Goal: Transaction & Acquisition: Purchase product/service

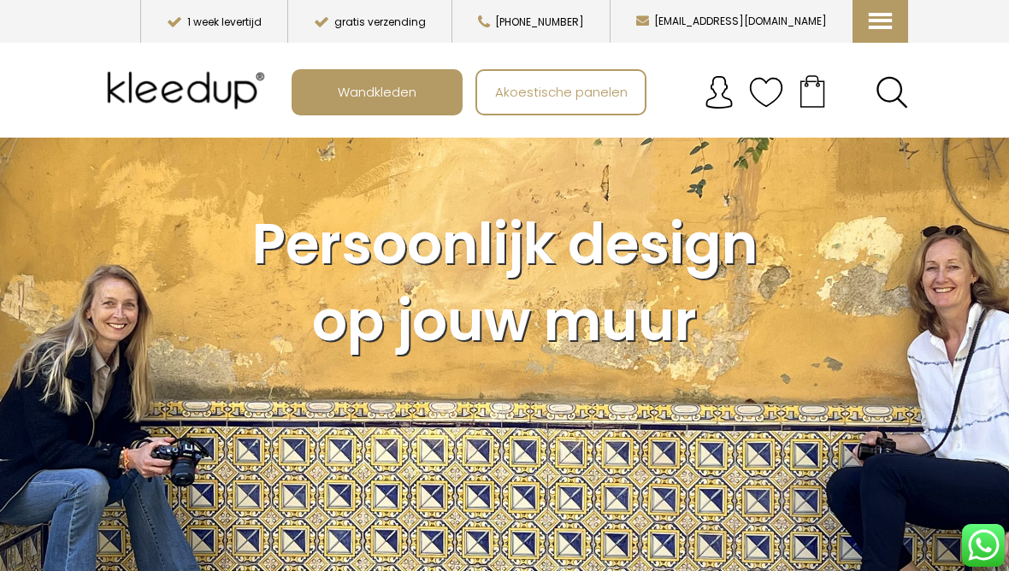
click at [403, 98] on span "Wandkleden" at bounding box center [377, 91] width 98 height 33
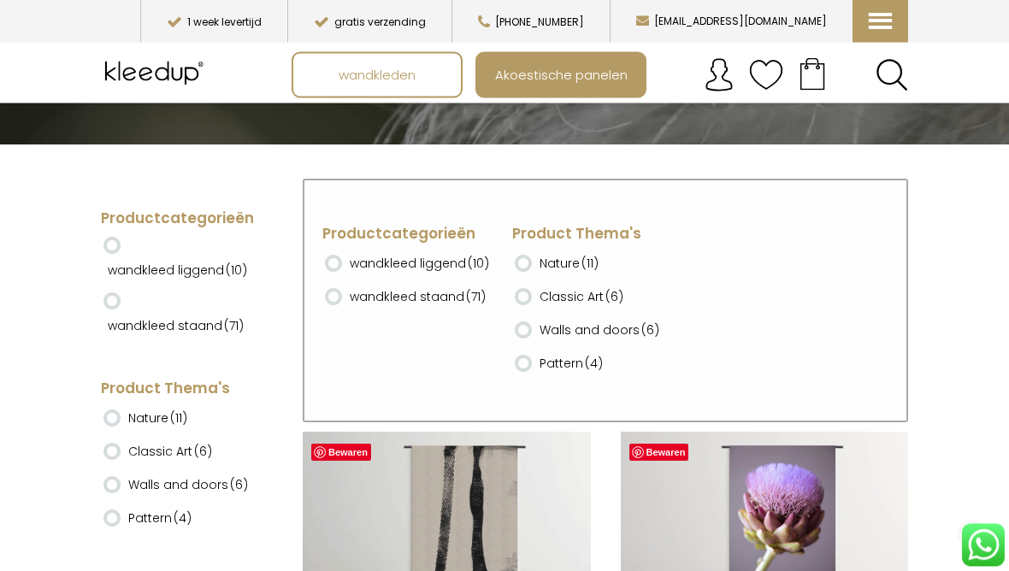
scroll to position [335, 0]
click at [449, 300] on label "wandkleed staand (71)" at bounding box center [418, 296] width 136 height 29
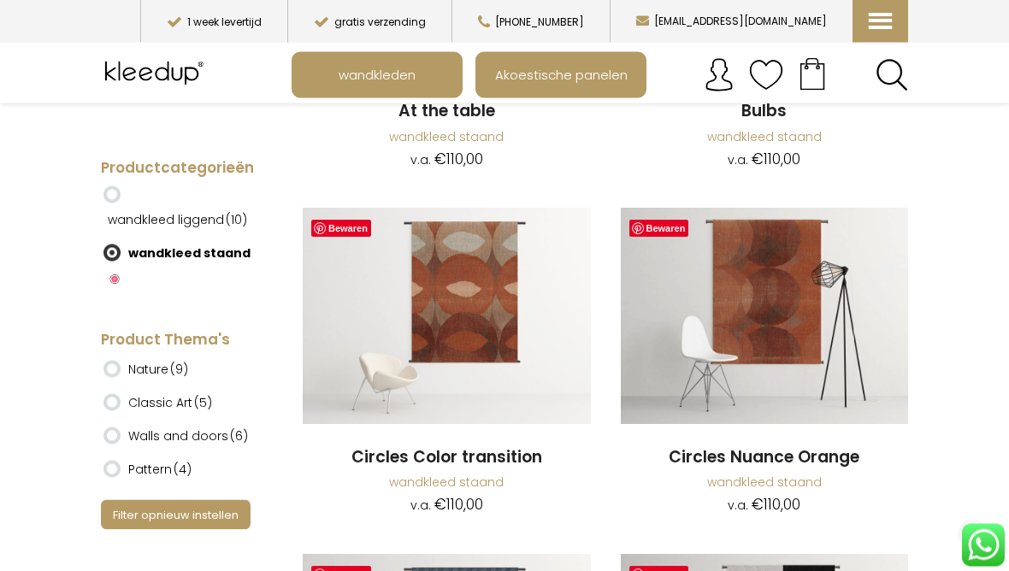
scroll to position [1044, 0]
click at [478, 359] on img at bounding box center [447, 316] width 288 height 216
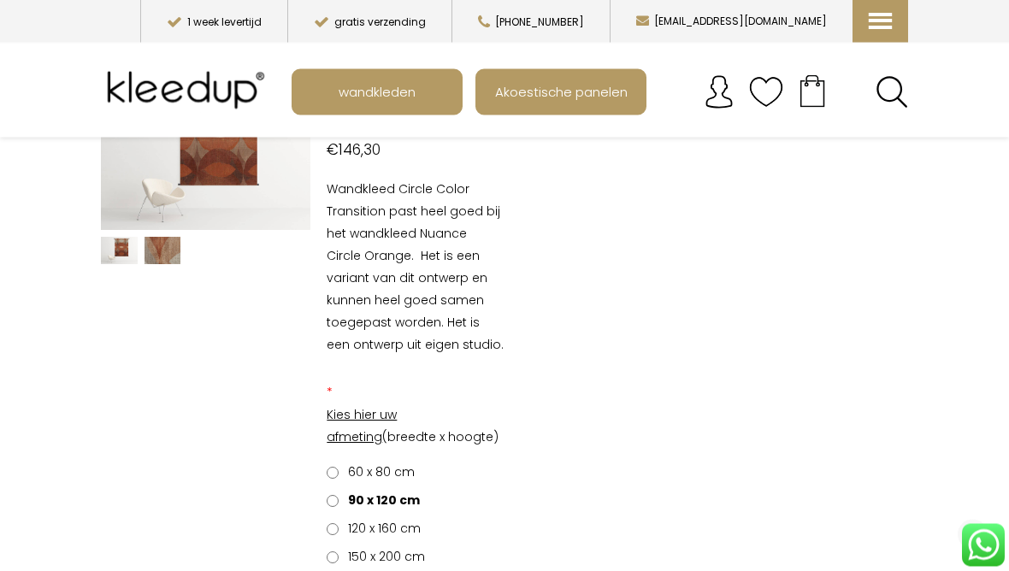
scroll to position [24, 0]
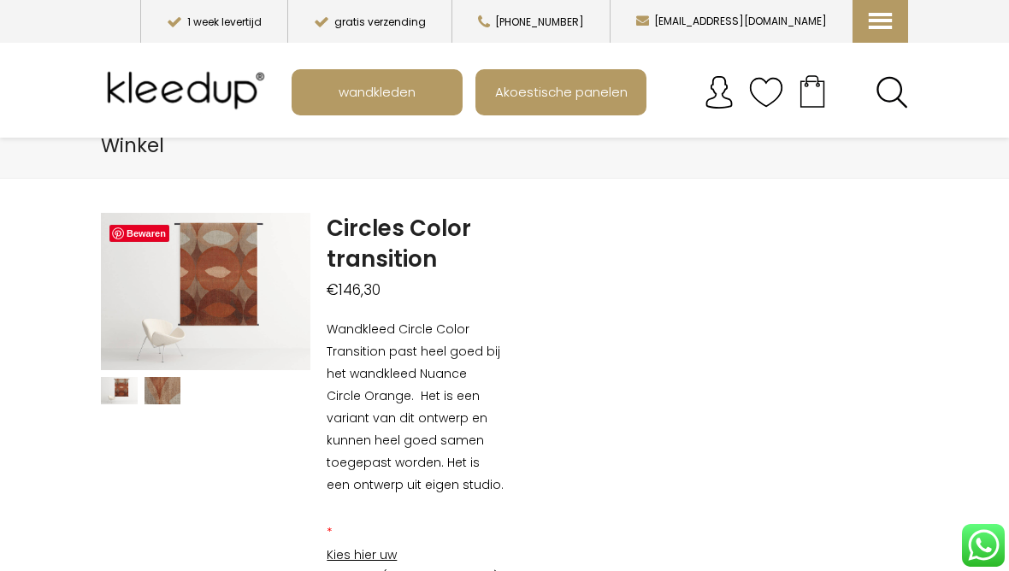
click at [138, 233] on link "Bewaren" at bounding box center [139, 233] width 60 height 17
